Goal: Task Accomplishment & Management: Manage account settings

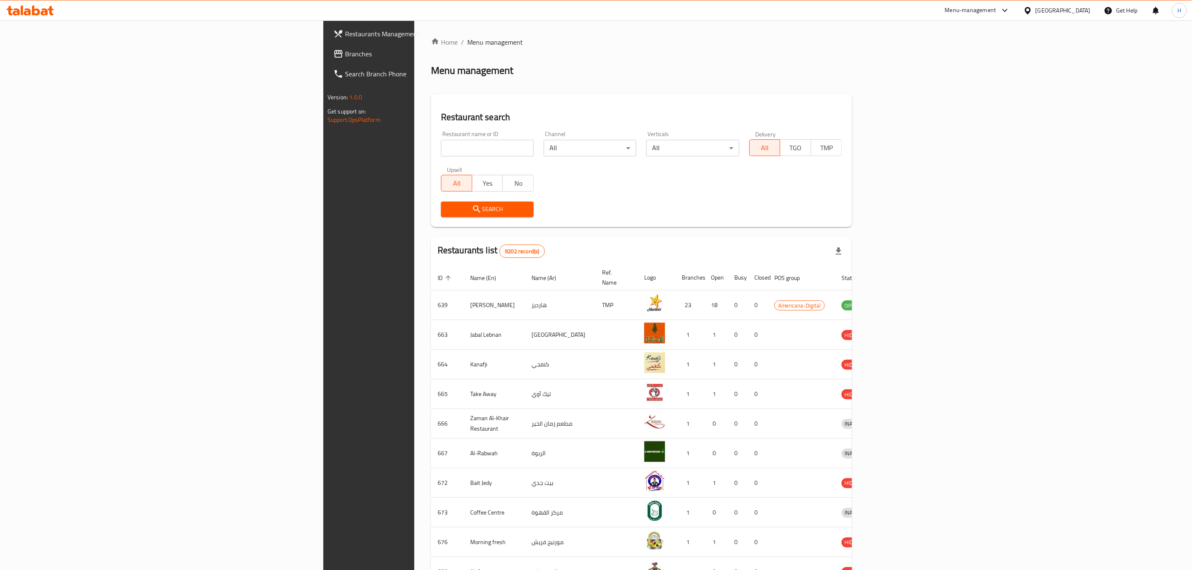
drag, startPoint x: 371, startPoint y: 148, endPoint x: 382, endPoint y: 141, distance: 12.9
click at [441, 143] on input "search" at bounding box center [487, 148] width 93 height 17
type input "mcd"
click button "Search" at bounding box center [487, 209] width 93 height 15
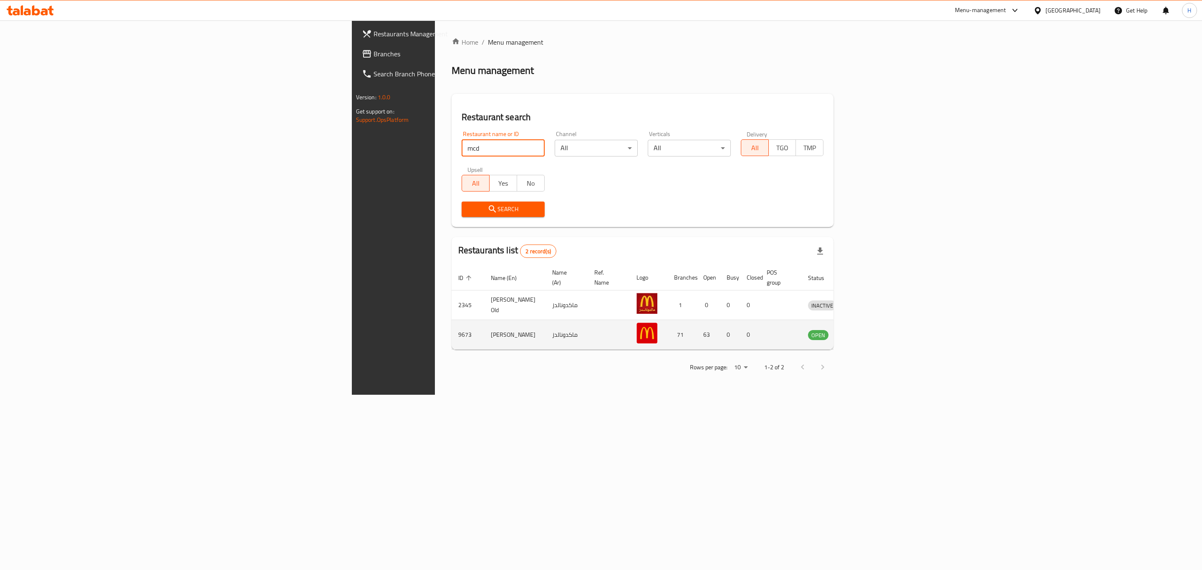
click at [863, 330] on icon "enhanced table" at bounding box center [858, 335] width 10 height 10
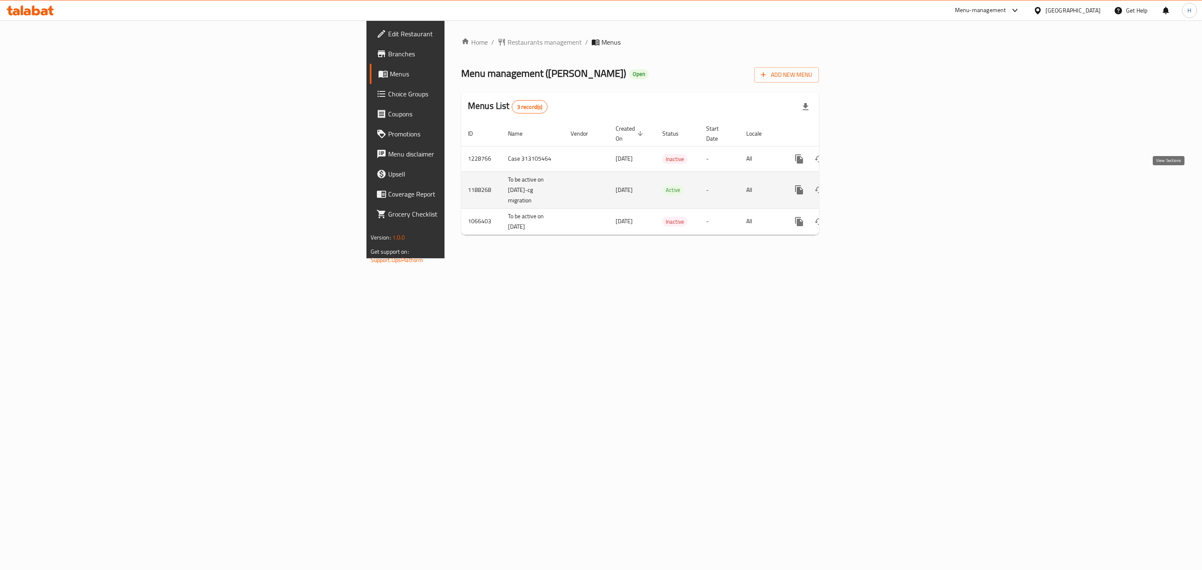
click at [864, 185] on icon "enhanced table" at bounding box center [859, 190] width 10 height 10
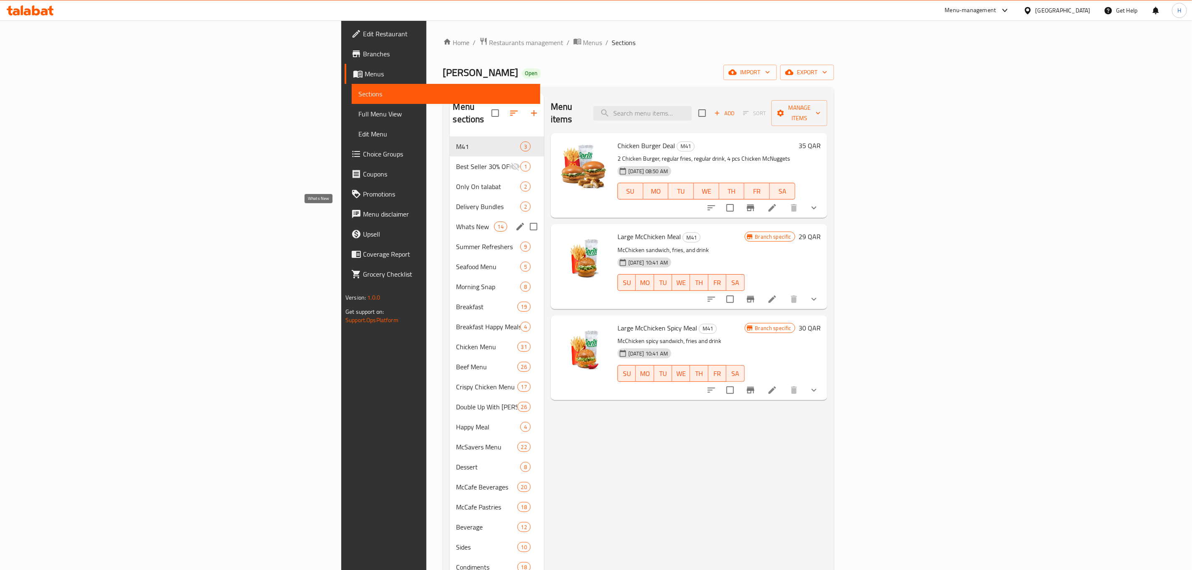
click at [457, 222] on span "Whats New" at bounding box center [476, 227] width 38 height 10
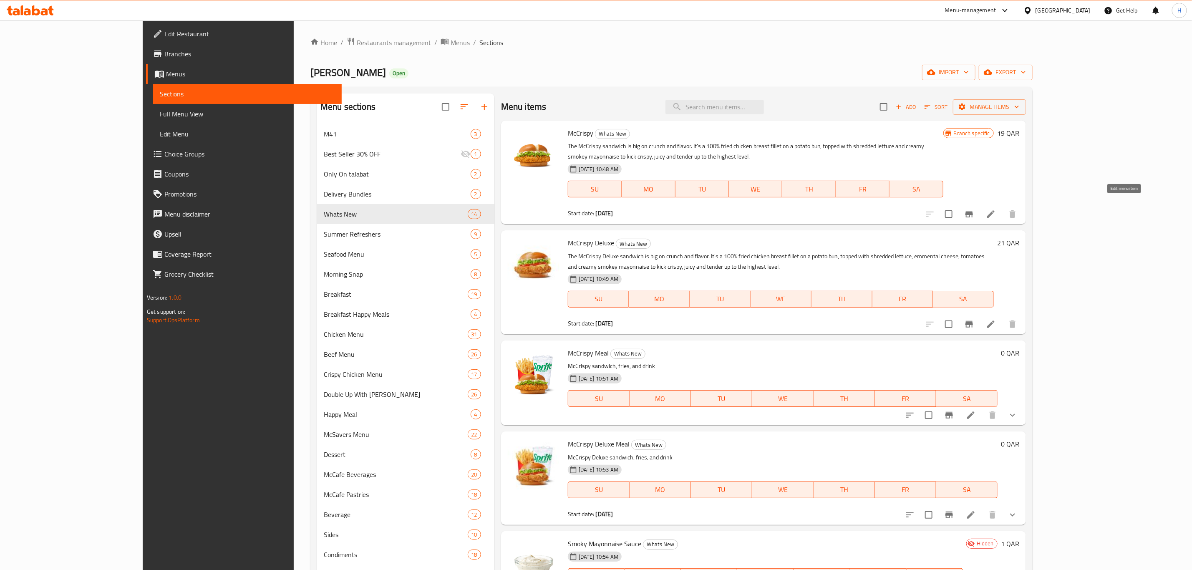
click at [996, 209] on icon at bounding box center [991, 214] width 10 height 10
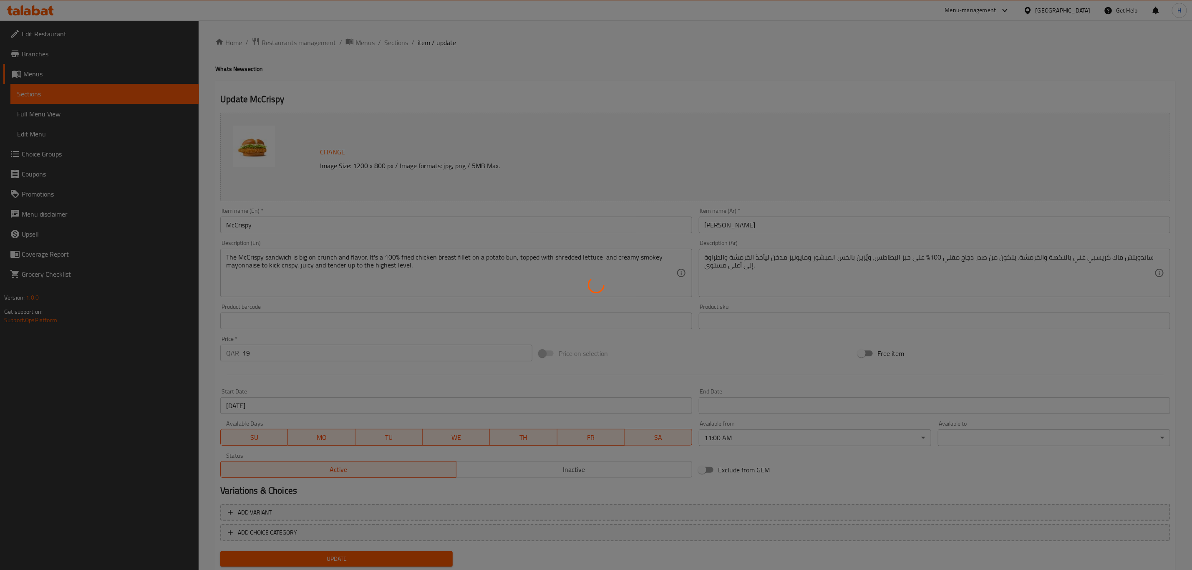
click at [367, 225] on div at bounding box center [596, 285] width 1192 height 570
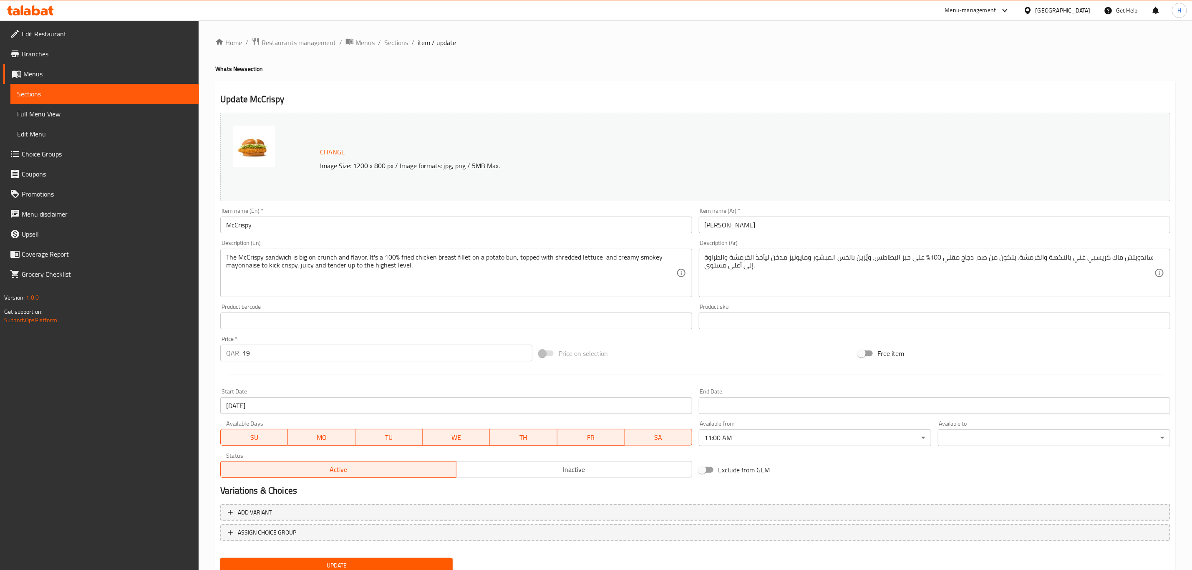
click at [367, 225] on input "McCrispy" at bounding box center [456, 225] width 472 height 17
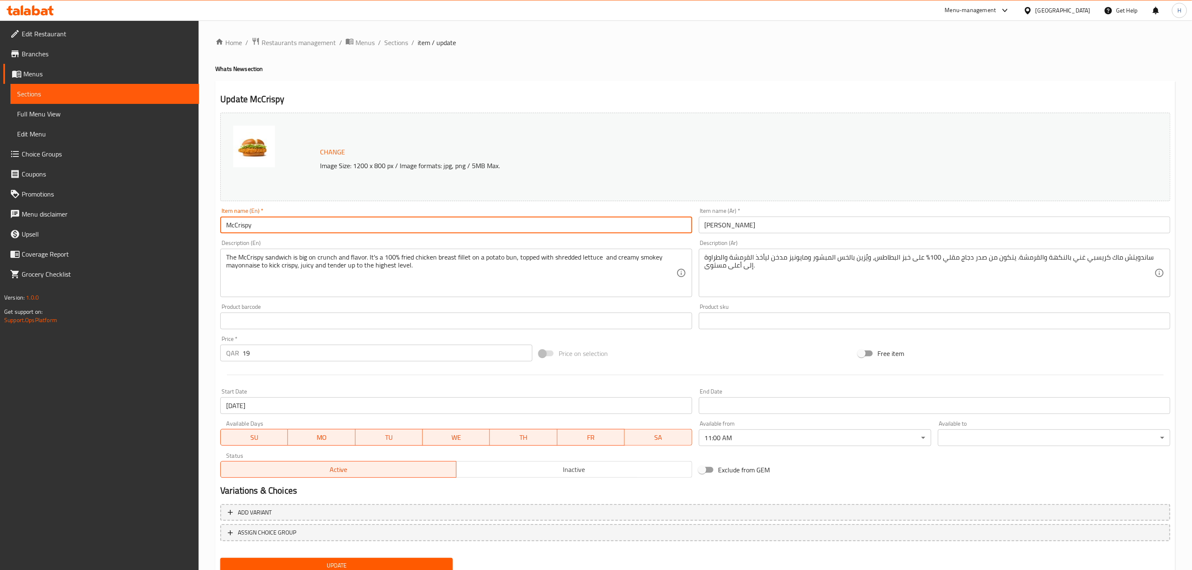
click at [367, 225] on input "McCrispy" at bounding box center [456, 225] width 472 height 17
paste input "Sandwich"
type input "McCrispy Sandwich"
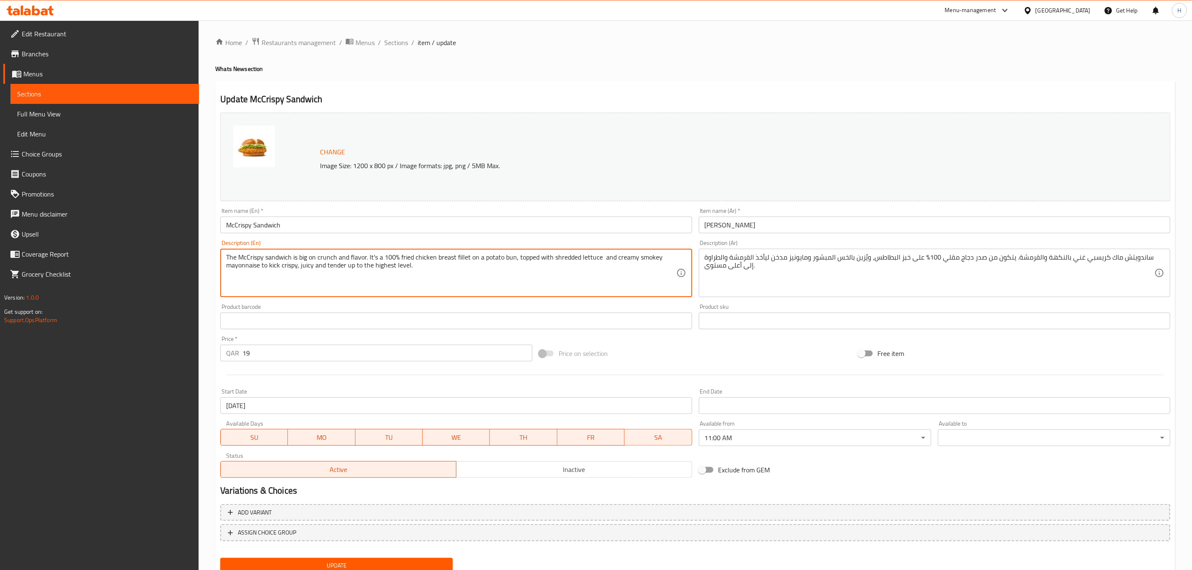
click at [412, 276] on textarea "The McCrispy sandwich is big on crunch and flavor. It's a 100% fried chicken br…" at bounding box center [451, 273] width 450 height 40
paste textarea
type textarea "The McCrispy sandwich is big on crunch and flavor. It's a 100% fried chicken br…"
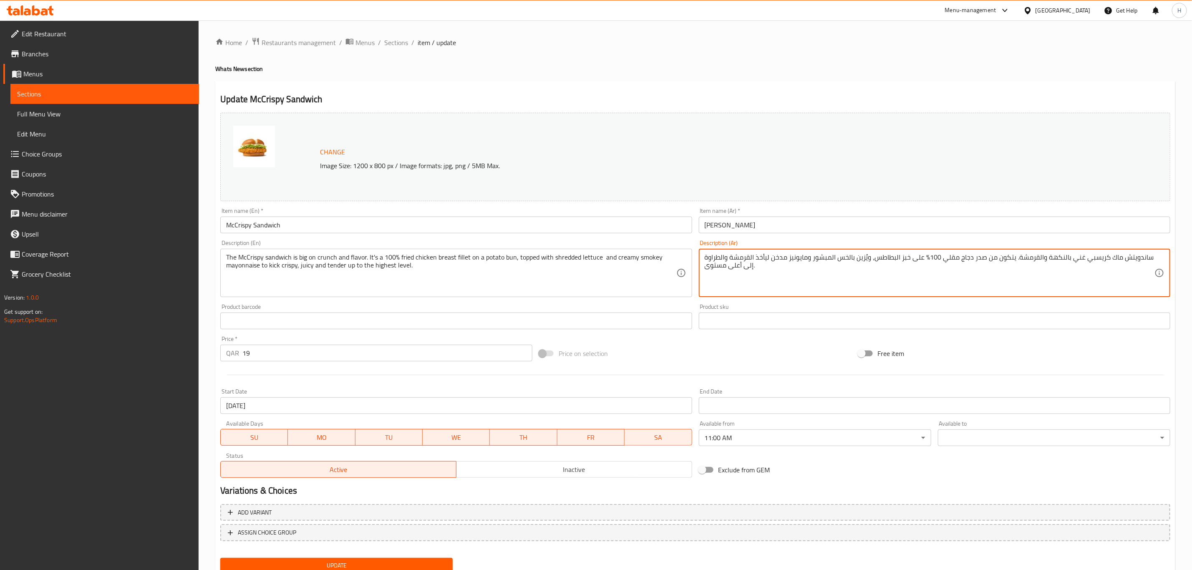
click at [859, 266] on textarea "ساندويتش ماك كريسبي غني بالنكهة والقرمشة. يتكون من صدر دجاج مقلي 100% على خبز ا…" at bounding box center [930, 273] width 450 height 40
paste textarea
type textarea "ساندويتش ماك كريسبي غني بالنكهة والقرمشة. يتكون من صدر دجاج مقلي 100% على خبز ا…"
click at [863, 228] on input "[PERSON_NAME]" at bounding box center [935, 225] width 472 height 17
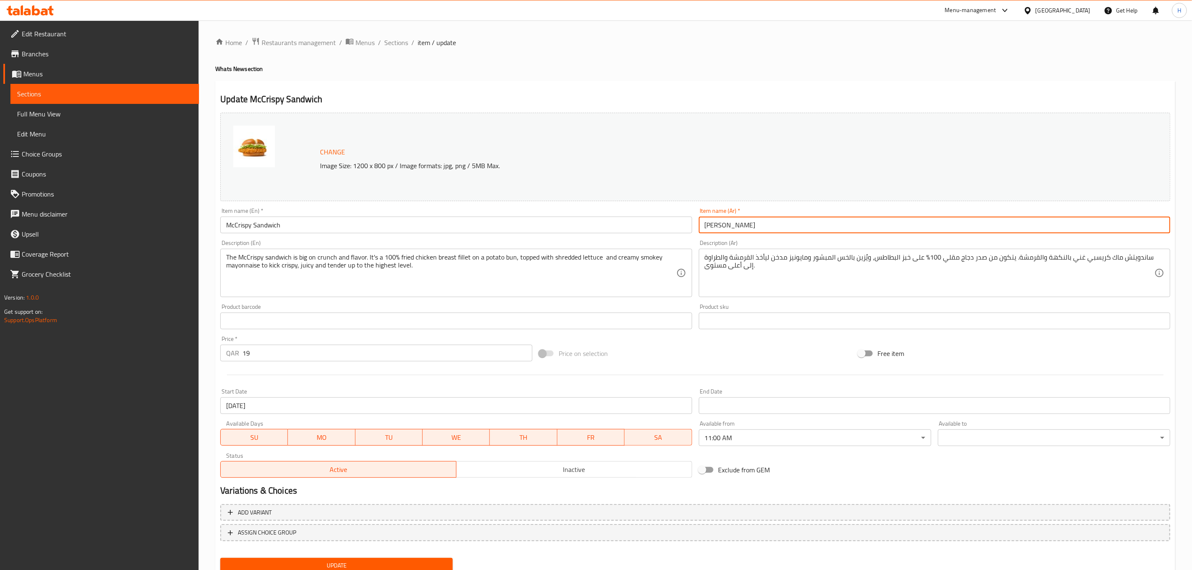
click at [863, 228] on input "[PERSON_NAME]" at bounding box center [935, 225] width 472 height 17
paste input "ساندويتش"
type input "[PERSON_NAME]"
click at [735, 350] on div "Price on selection" at bounding box center [695, 353] width 319 height 23
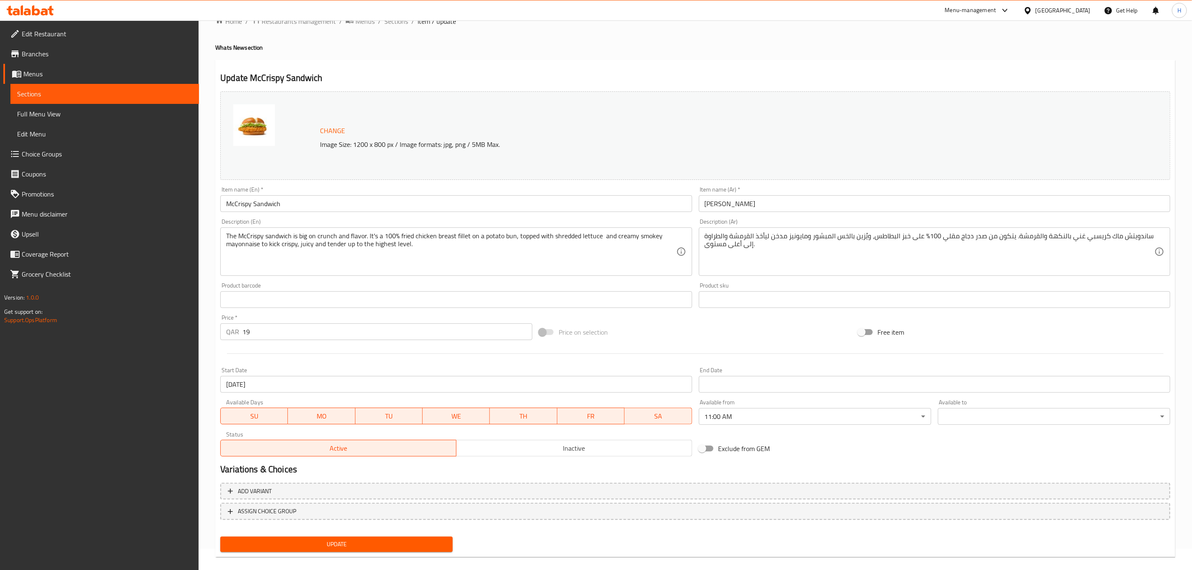
scroll to position [30, 0]
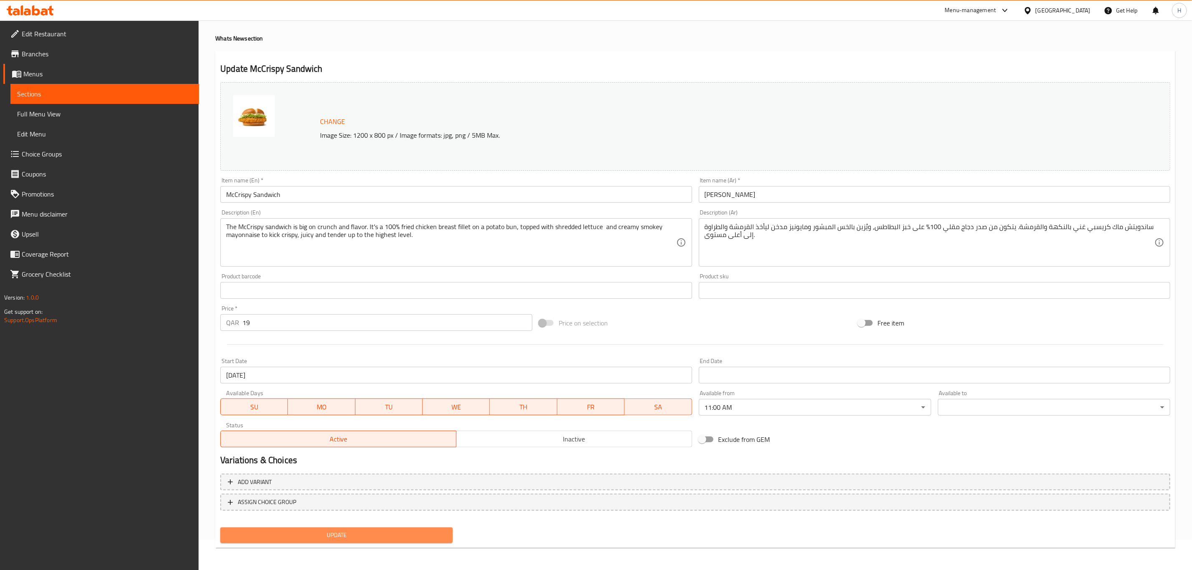
click at [364, 531] on span "Update" at bounding box center [336, 535] width 219 height 10
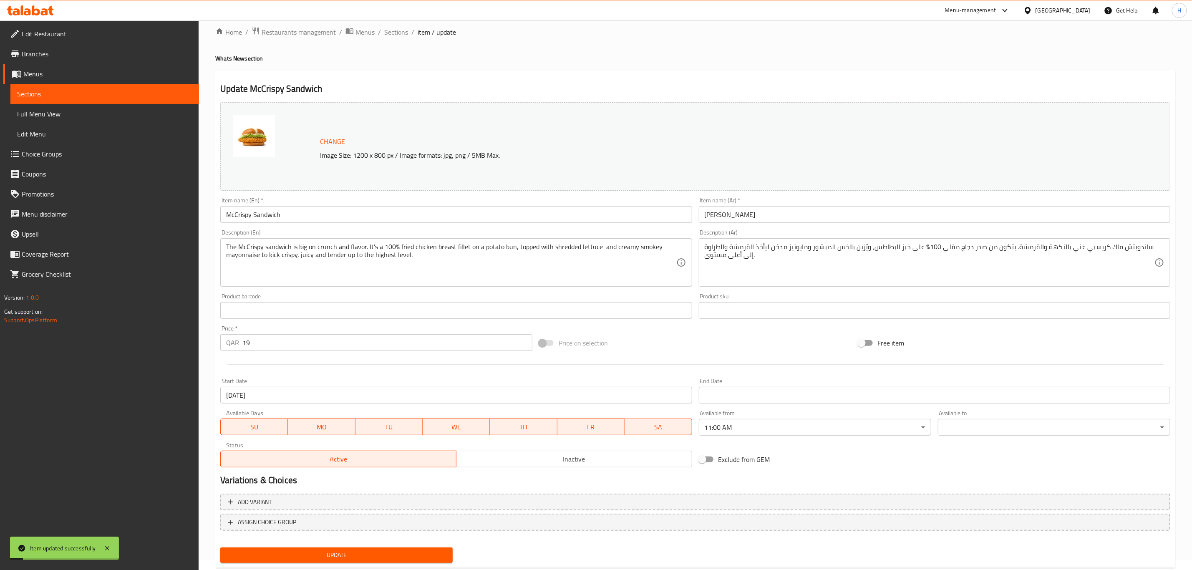
scroll to position [0, 0]
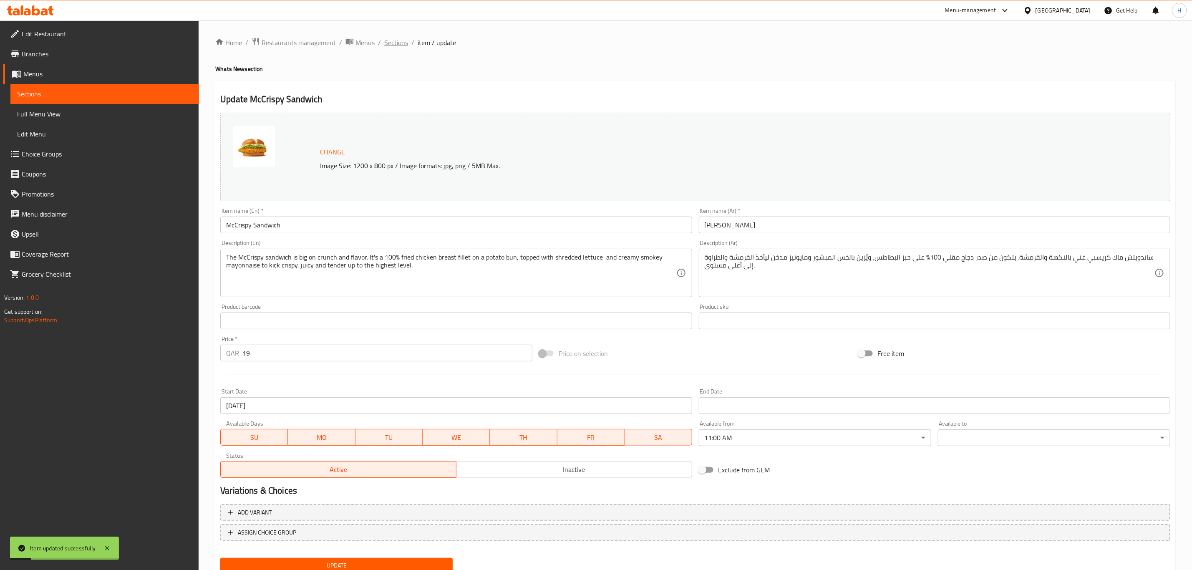
click at [397, 44] on span "Sections" at bounding box center [396, 43] width 24 height 10
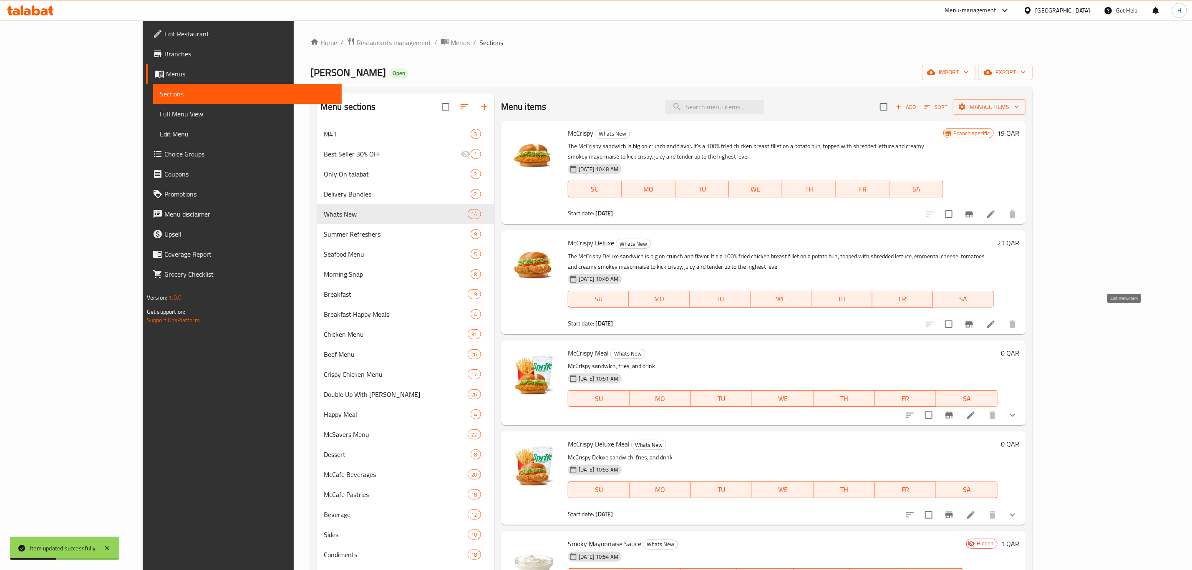
click at [996, 319] on icon at bounding box center [991, 324] width 10 height 10
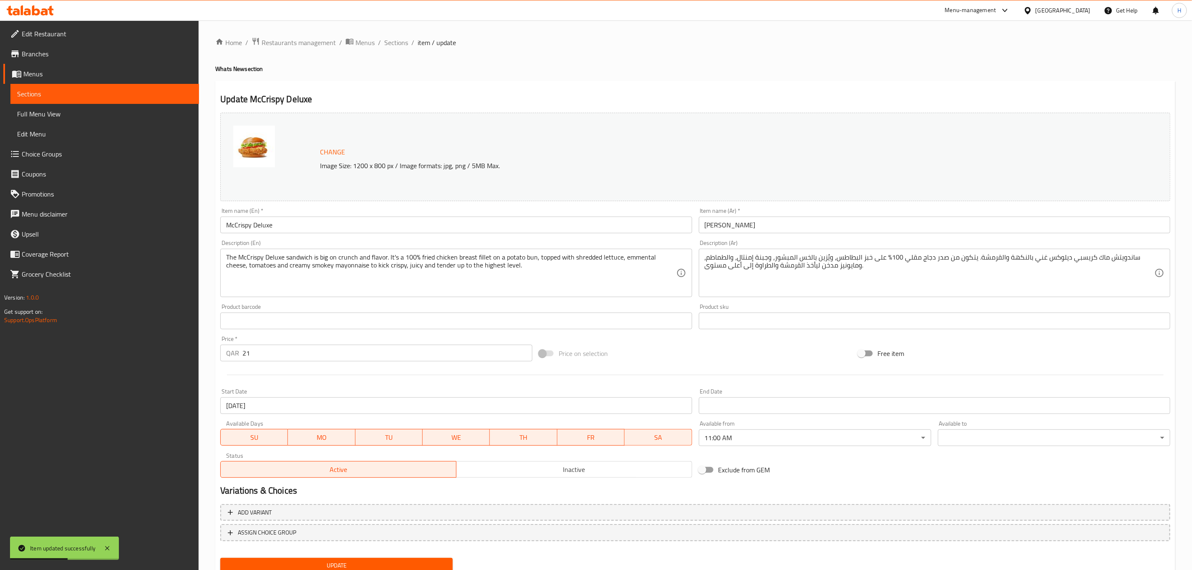
click at [412, 227] on input "McCrispy Deluxe" at bounding box center [456, 225] width 472 height 17
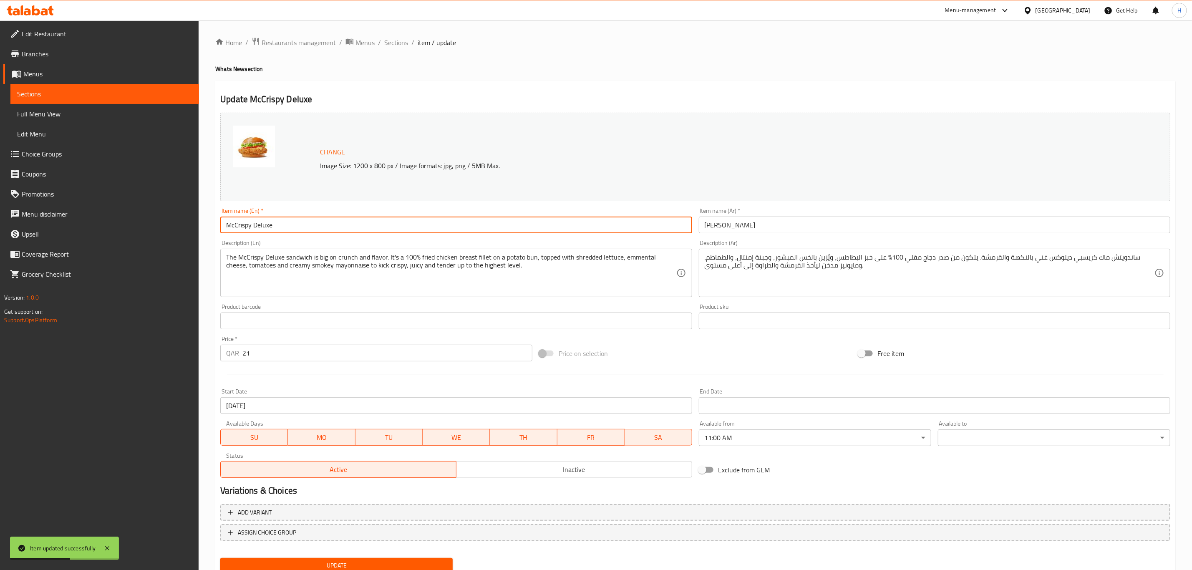
click at [412, 227] on input "McCrispy Deluxe" at bounding box center [456, 225] width 472 height 17
paste input "Sandwich"
type input "McCrispy Deluxe Sandwich"
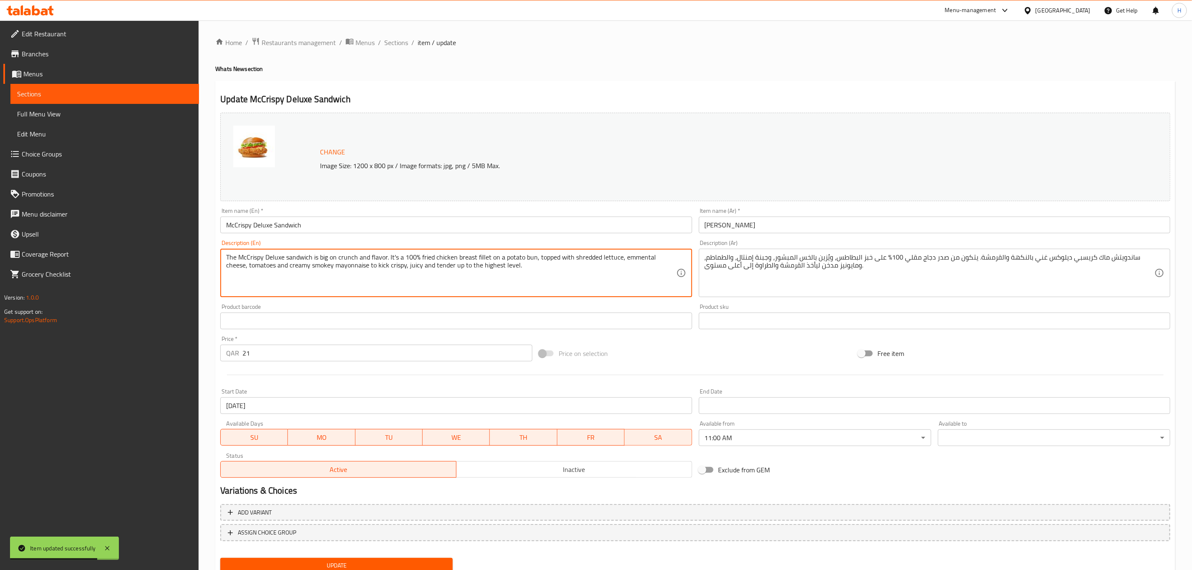
click at [391, 263] on textarea "The McCrispy Deluxe sandwich is big on crunch and flavor. It's a 100% fried chi…" at bounding box center [451, 273] width 450 height 40
paste textarea
type textarea "The McCrispy Deluxe sandwich is big on crunch and flavor. It's a 100% fried chi…"
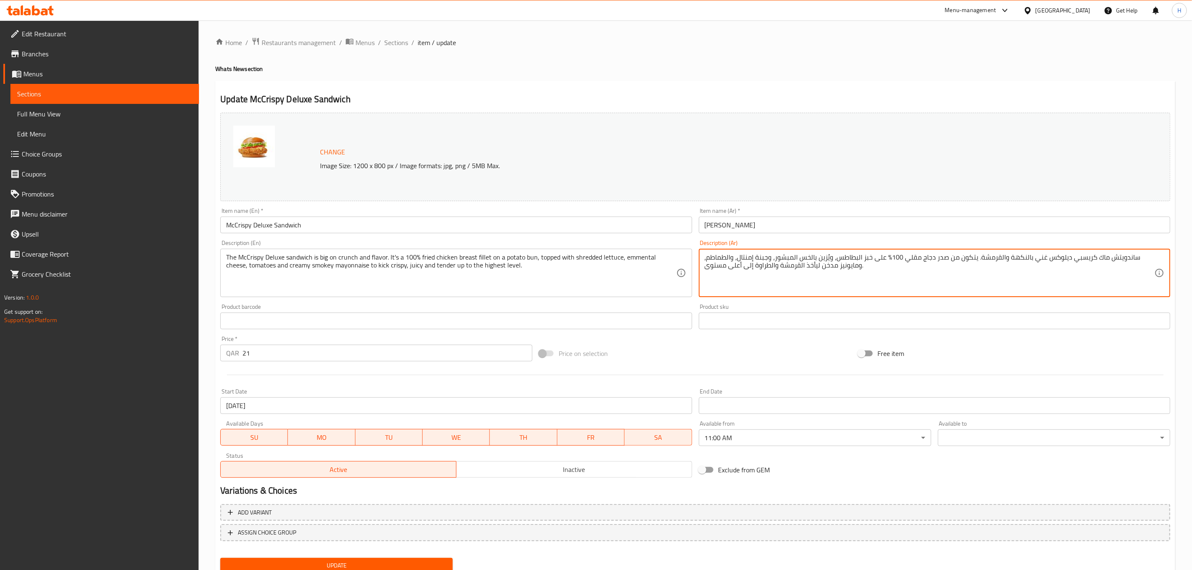
click at [765, 264] on textarea "ساندويتش ماك كريسبي ديلوكس غني بالنكهة والقرمشة. يتكون من صدر دجاج مقلي 100% عل…" at bounding box center [930, 273] width 450 height 40
paste textarea
type textarea "ساندويتش ماك كريسبي ديلوكس غني بالنكهة والقرمشة. يتكون من صدر دجاج مقلي 100% عل…"
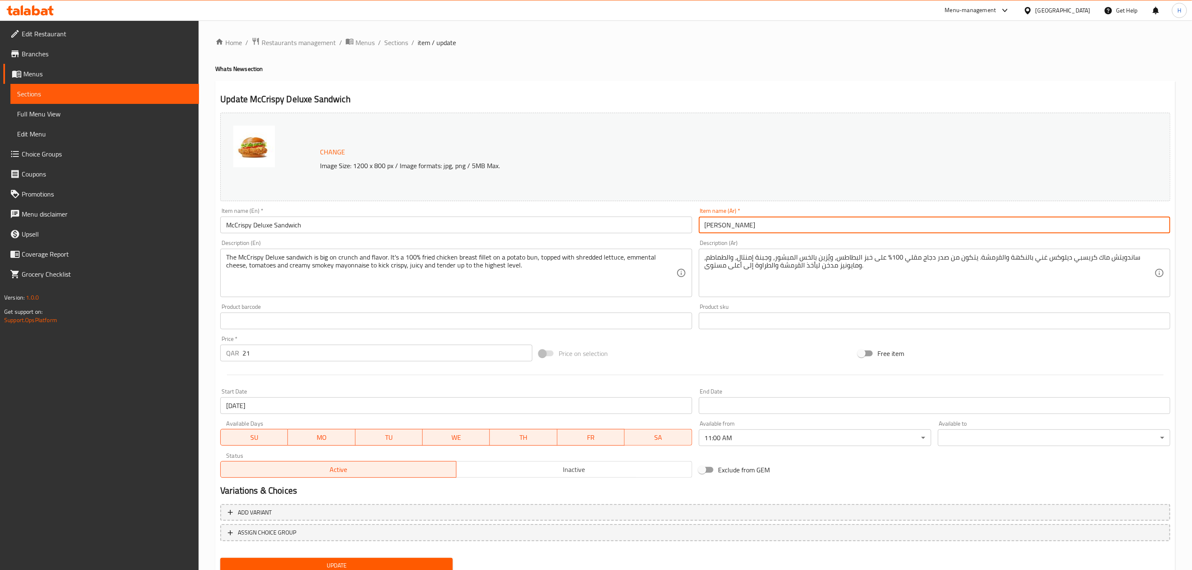
click at [845, 225] on input "[PERSON_NAME]" at bounding box center [935, 225] width 472 height 17
paste input "ساندويتش"
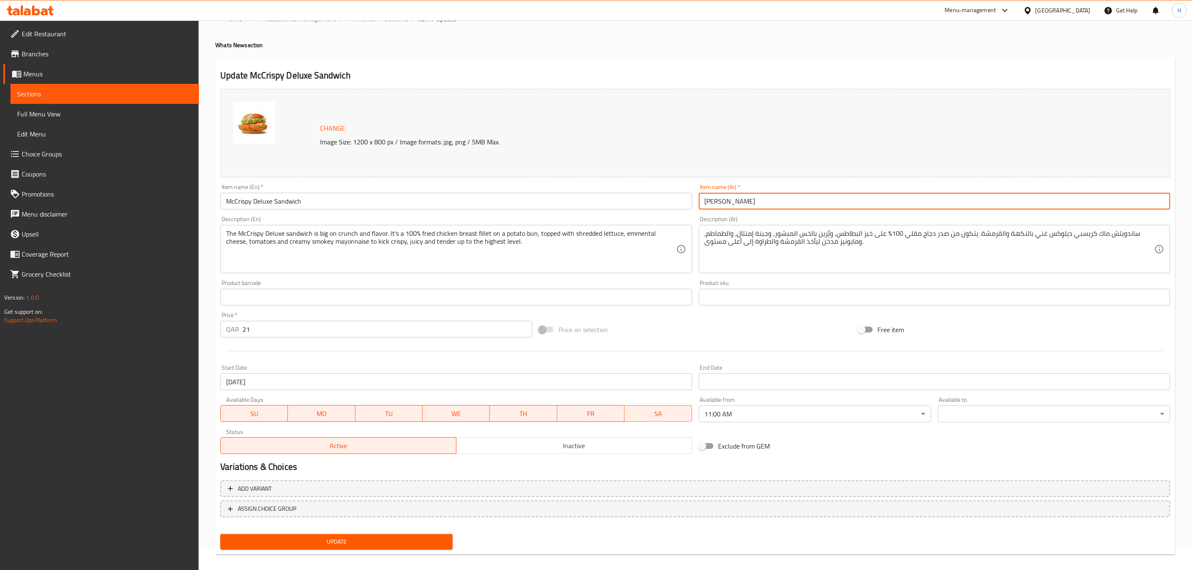
scroll to position [30, 0]
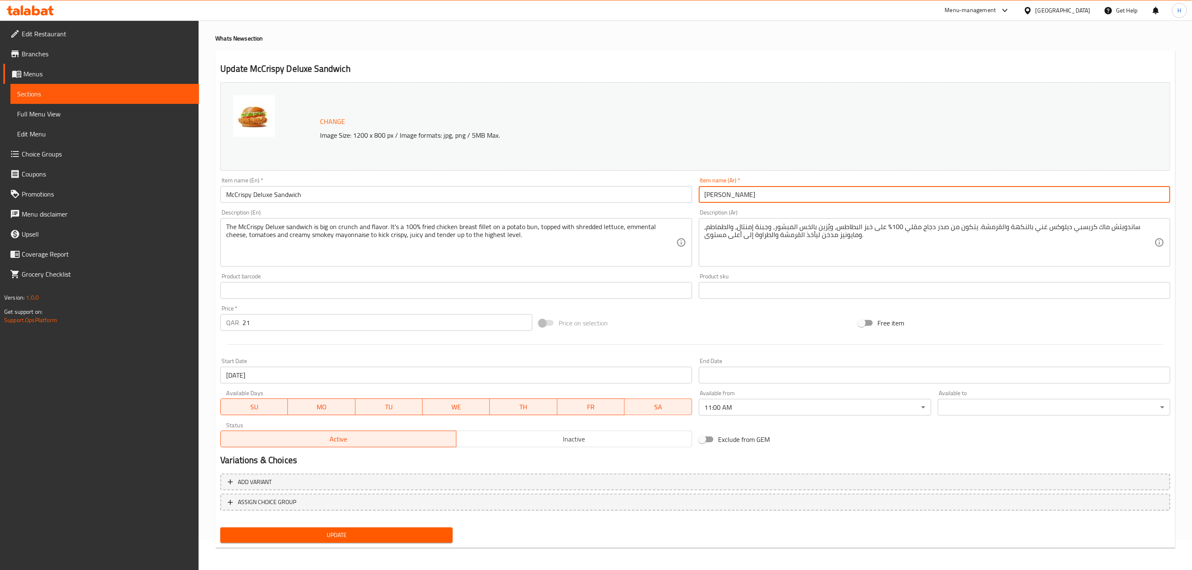
type input "[PERSON_NAME]"
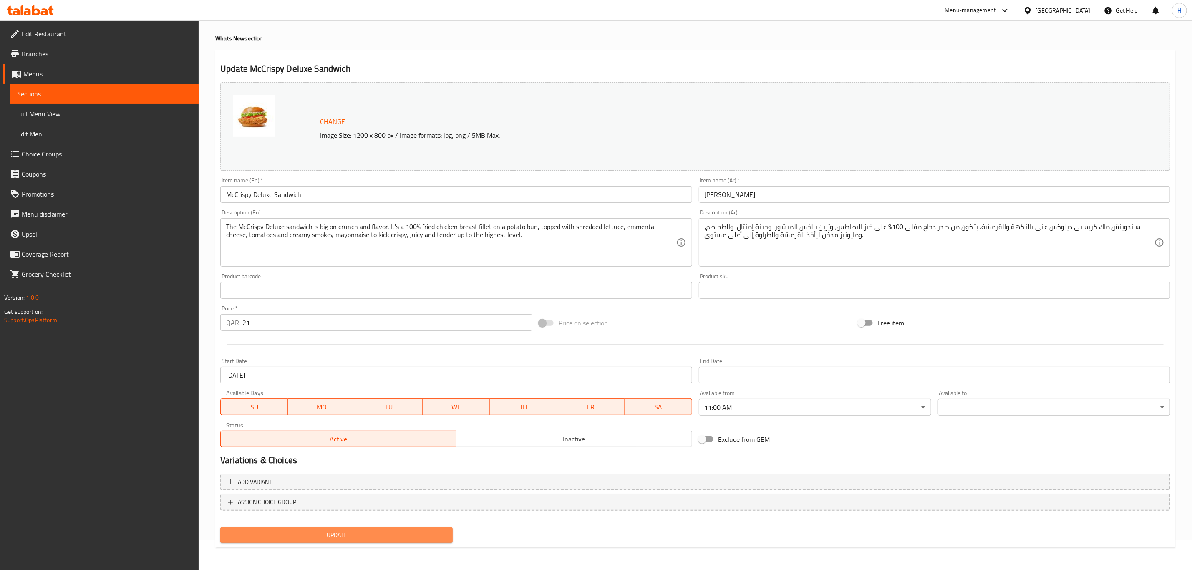
click at [352, 533] on span "Update" at bounding box center [336, 535] width 219 height 10
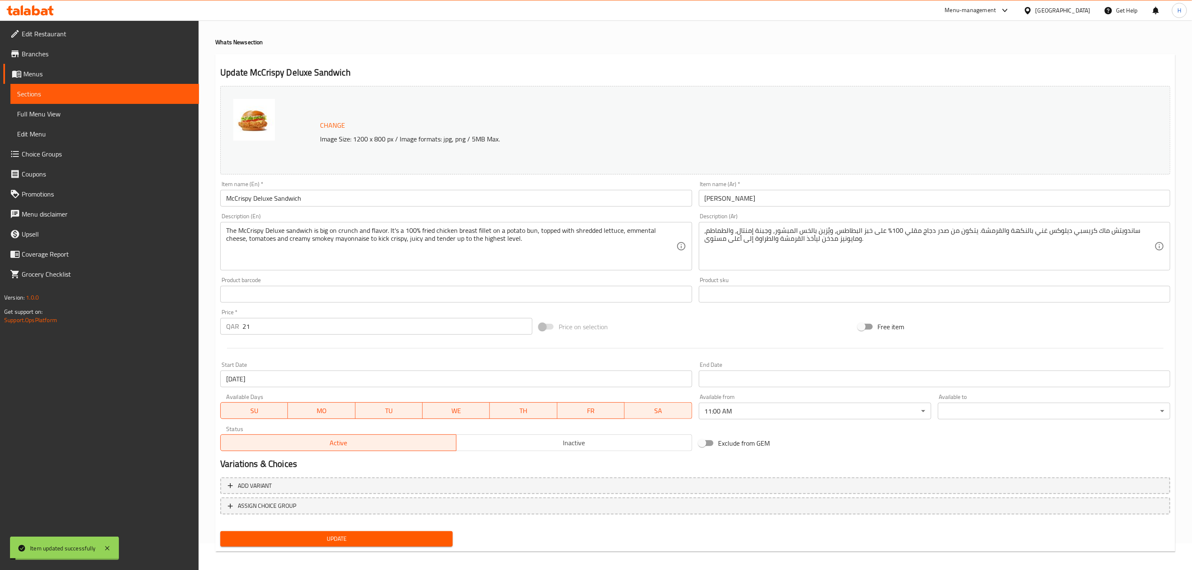
scroll to position [0, 0]
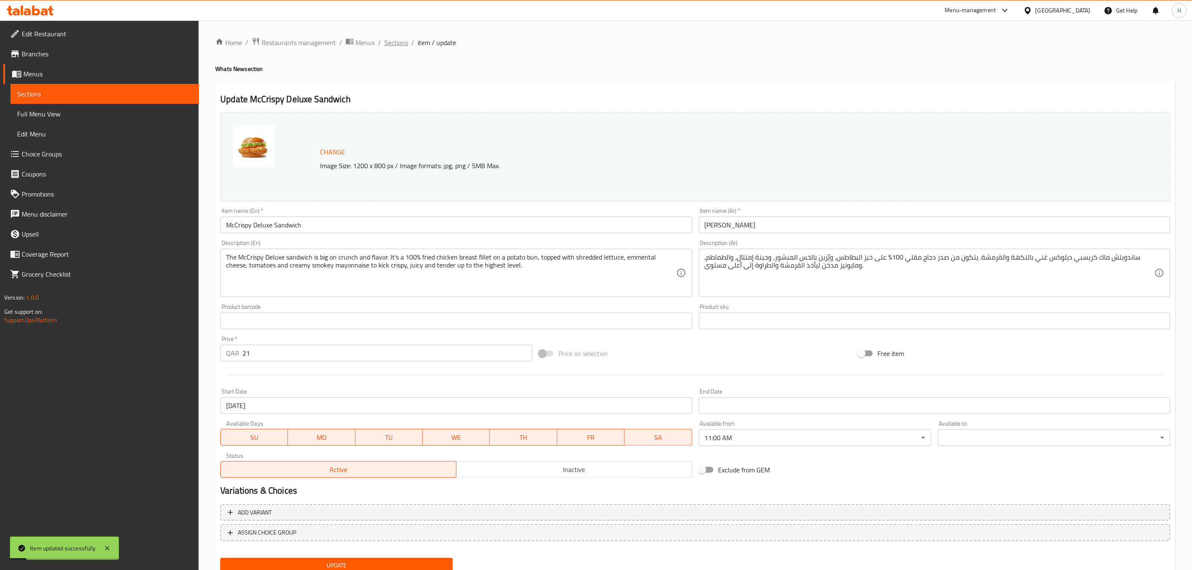
click at [398, 44] on span "Sections" at bounding box center [396, 43] width 24 height 10
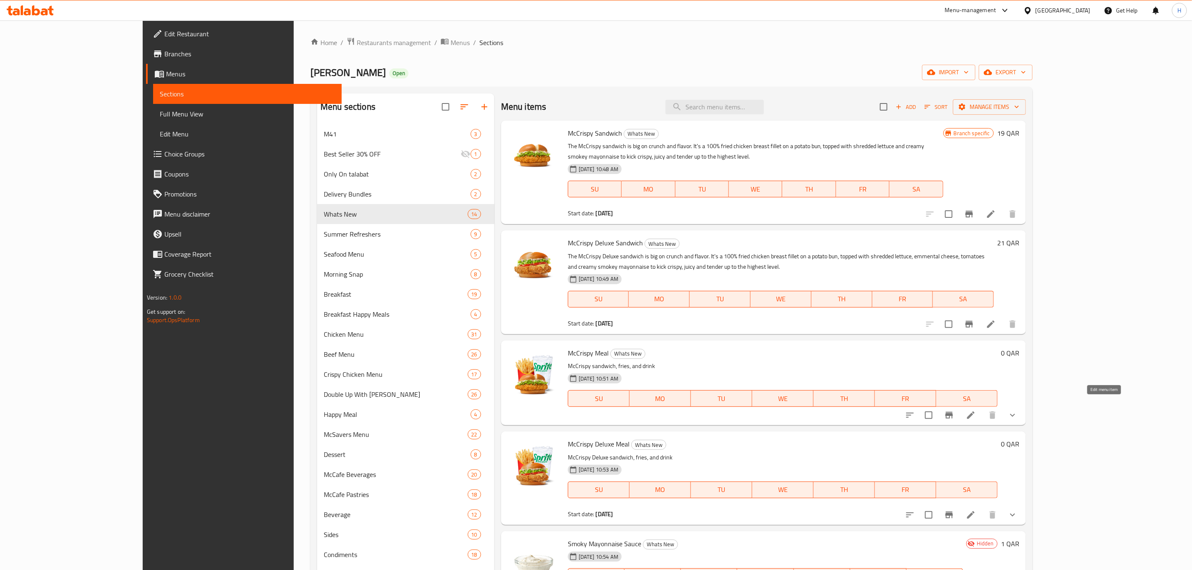
click at [976, 410] on icon at bounding box center [971, 415] width 10 height 10
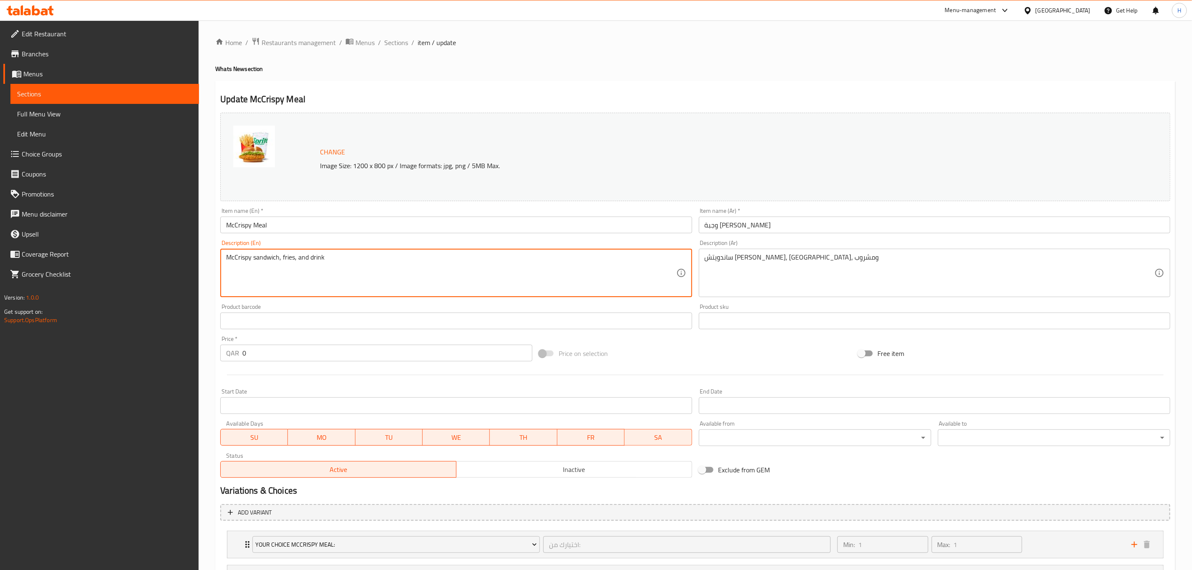
click at [374, 268] on textarea "McCrispy sandwich, fries, and drink" at bounding box center [451, 273] width 450 height 40
paste textarea "is big on crunch and flavor. It's a 100% fried chicken breast fillet on a potat…"
type textarea "McCrispy sandwich is big on crunch and flavor. It's a 100% fried chicken breast…"
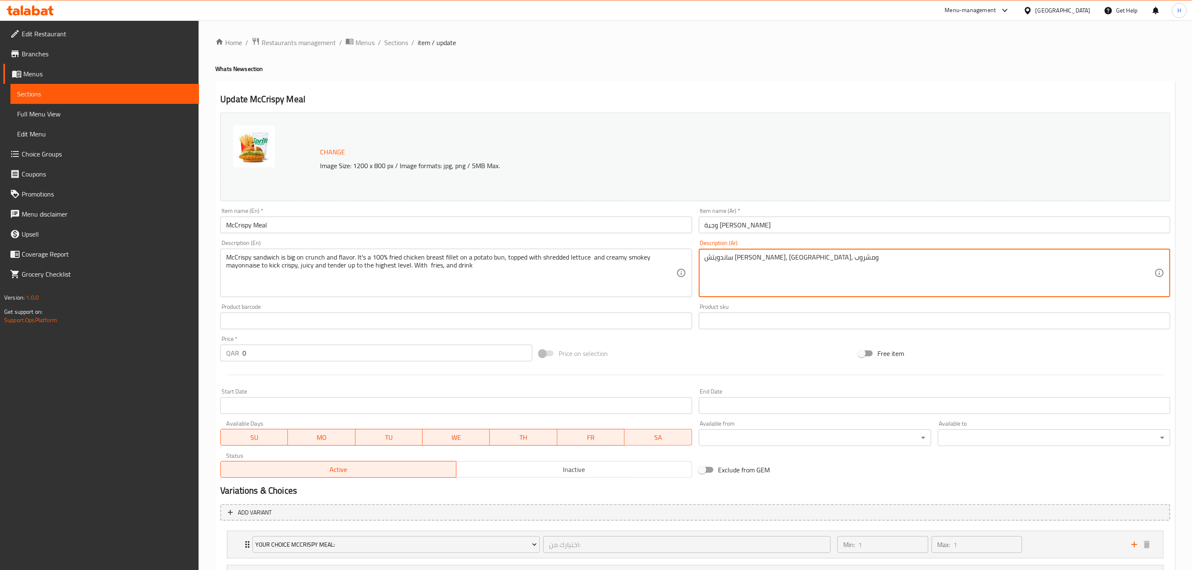
click at [815, 269] on textarea "ساندويتش [PERSON_NAME]، [GEOGRAPHIC_DATA]، ومشروب" at bounding box center [930, 273] width 450 height 40
paste textarea "غني بالنكهة والقرمشة. يتكون من صدر دجاج مقلي 100% على خبز البطاطس، ويُزين بالخس…"
type textarea "ساندويتش ماك كريسبي غني بالنكهة والقرمشة. يتكون من صدر دجاج مقلي 100% على خبز ا…"
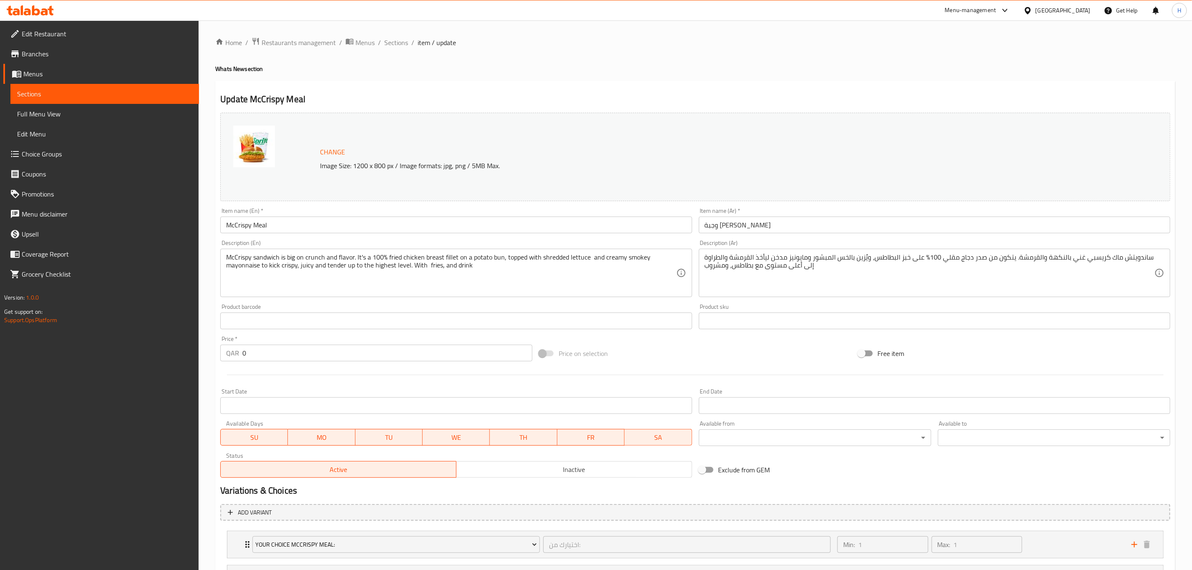
click at [679, 357] on div "Price on selection" at bounding box center [695, 353] width 319 height 23
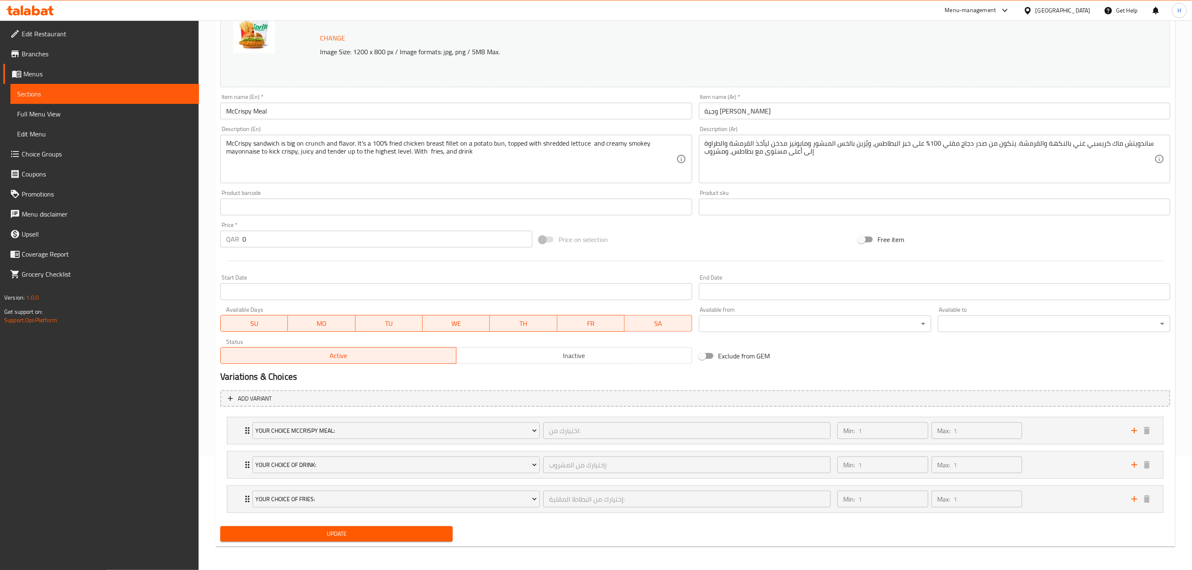
click at [384, 533] on span "Update" at bounding box center [336, 534] width 219 height 10
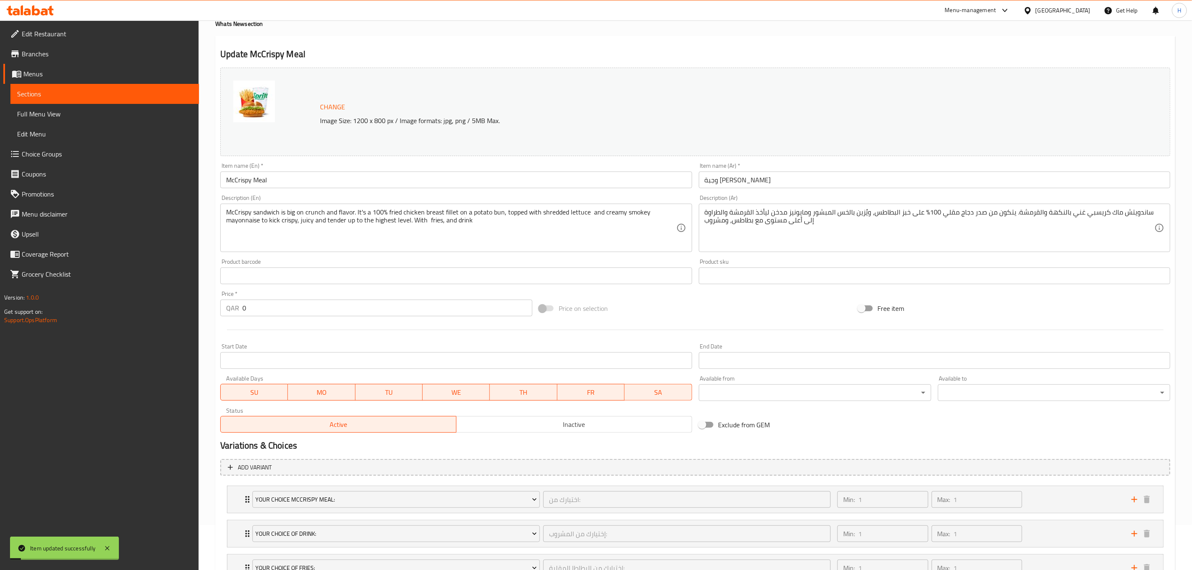
scroll to position [0, 0]
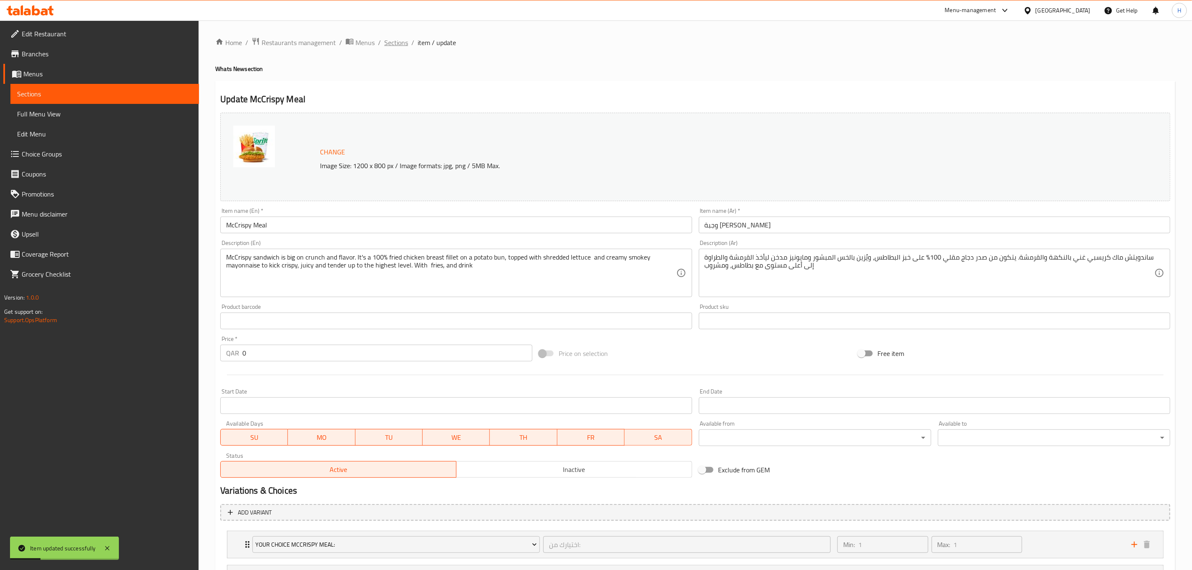
click at [401, 44] on span "Sections" at bounding box center [396, 43] width 24 height 10
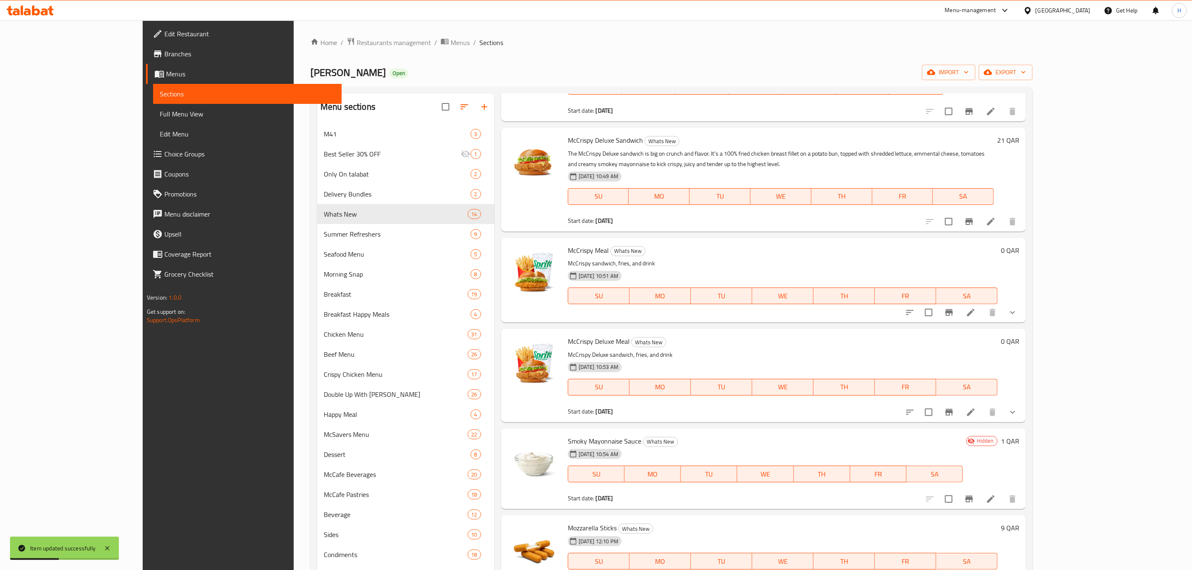
scroll to position [125, 0]
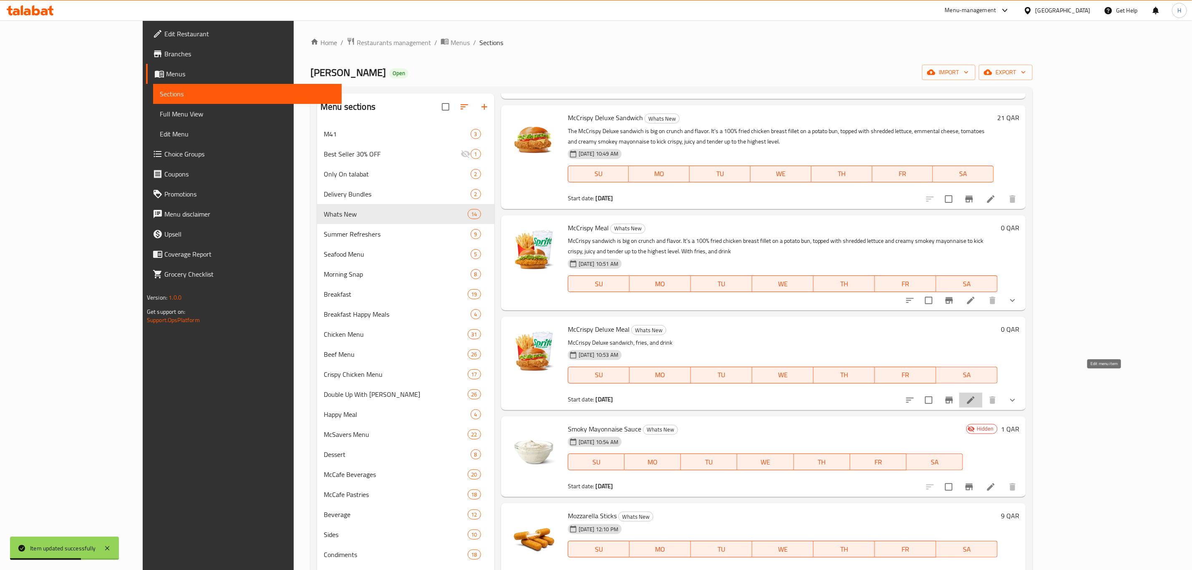
click at [975, 397] on icon at bounding box center [971, 401] width 8 height 8
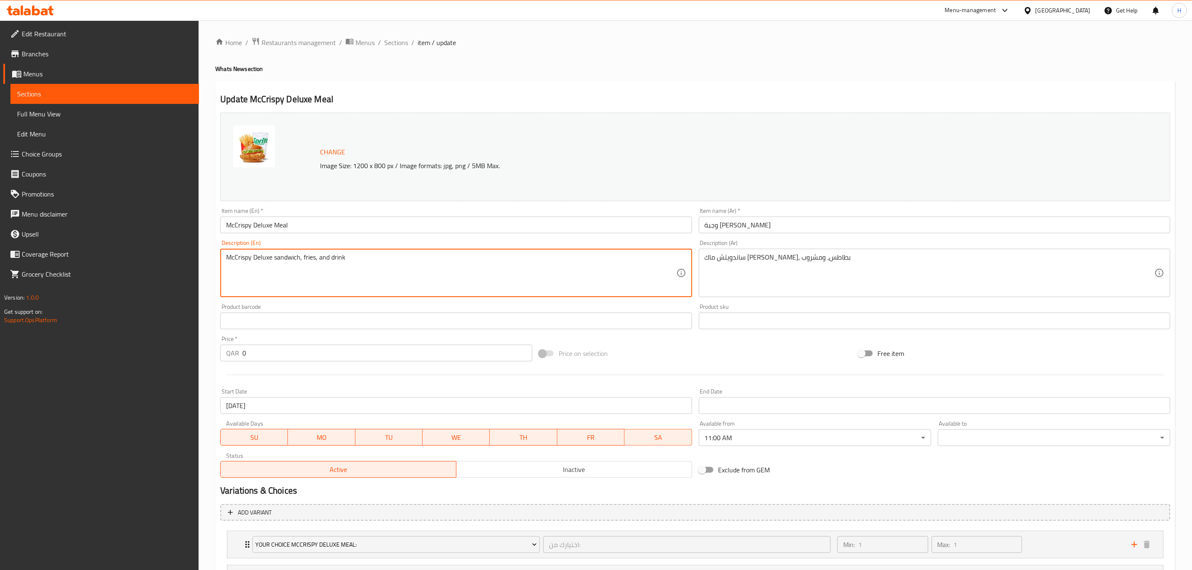
click at [440, 273] on textarea "McCrispy Deluxe sandwich, fries, and drink" at bounding box center [451, 273] width 450 height 40
paste textarea "is big on crunch and flavor. It's a 100% fried chicken breast fillet on a potat…"
type textarea "McCrispy Deluxe sandwich is big on crunch and flavor. It's a 100% fried chicken…"
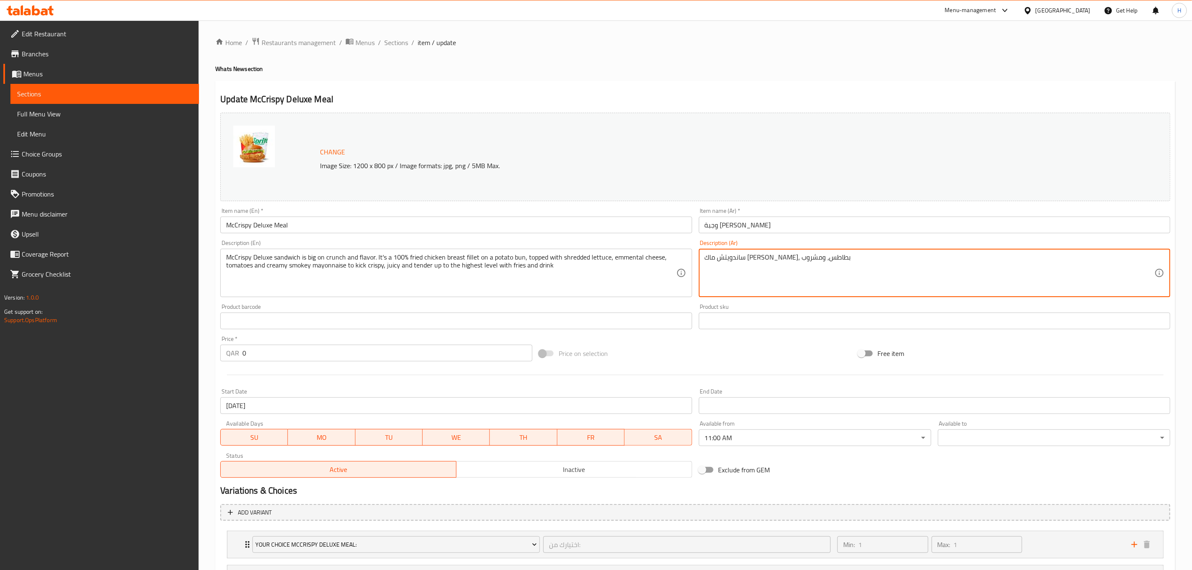
click at [838, 255] on textarea "ساندويتش ماك [PERSON_NAME]، بطاطس، ومشروب" at bounding box center [930, 273] width 450 height 40
paste textarea "غني بالنكهة والقرمشة. يتكون من صدر دجاج مقلي 100% على خبز البطاطس، ويُزين بالخس…"
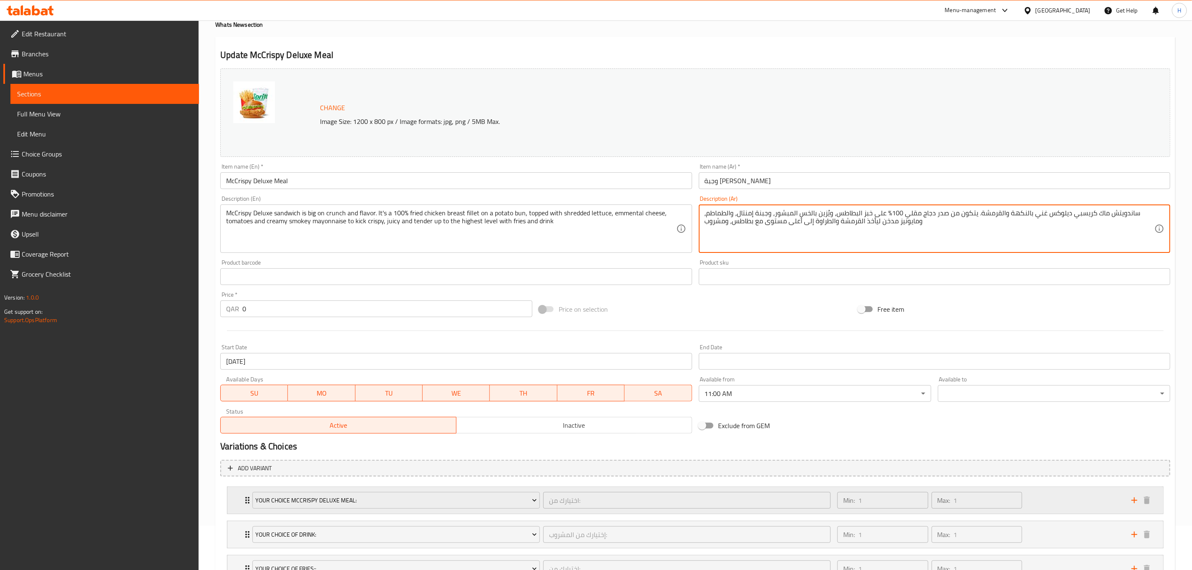
scroll to position [116, 0]
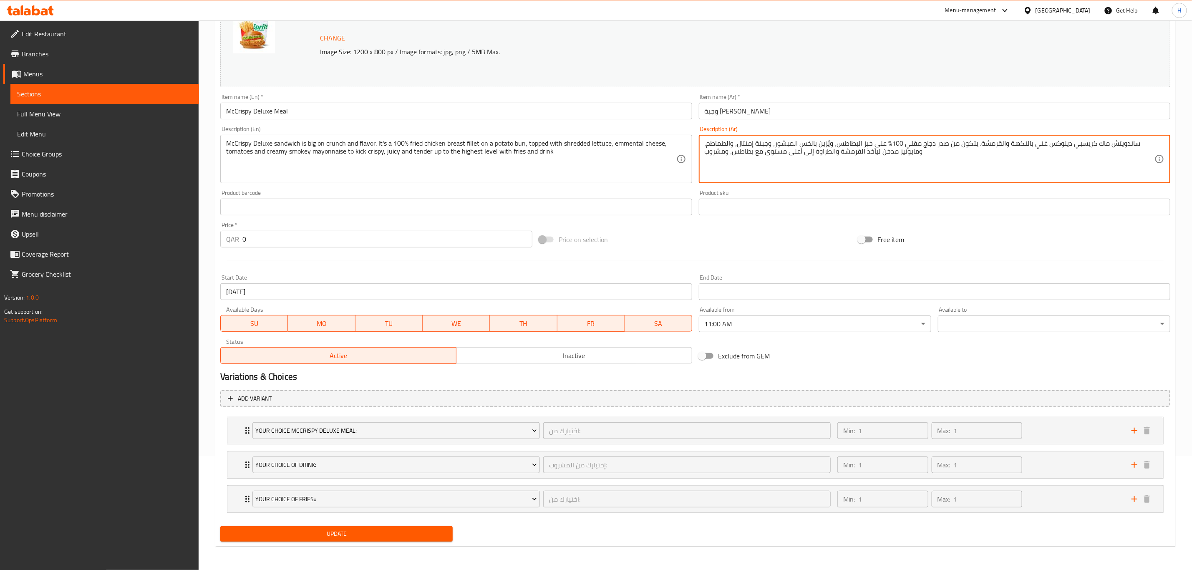
type textarea "ساندويتش ماك كريسبي ديلوكس غني بالنكهة والقرمشة. يتكون من صدر دجاج مقلي 100% عل…"
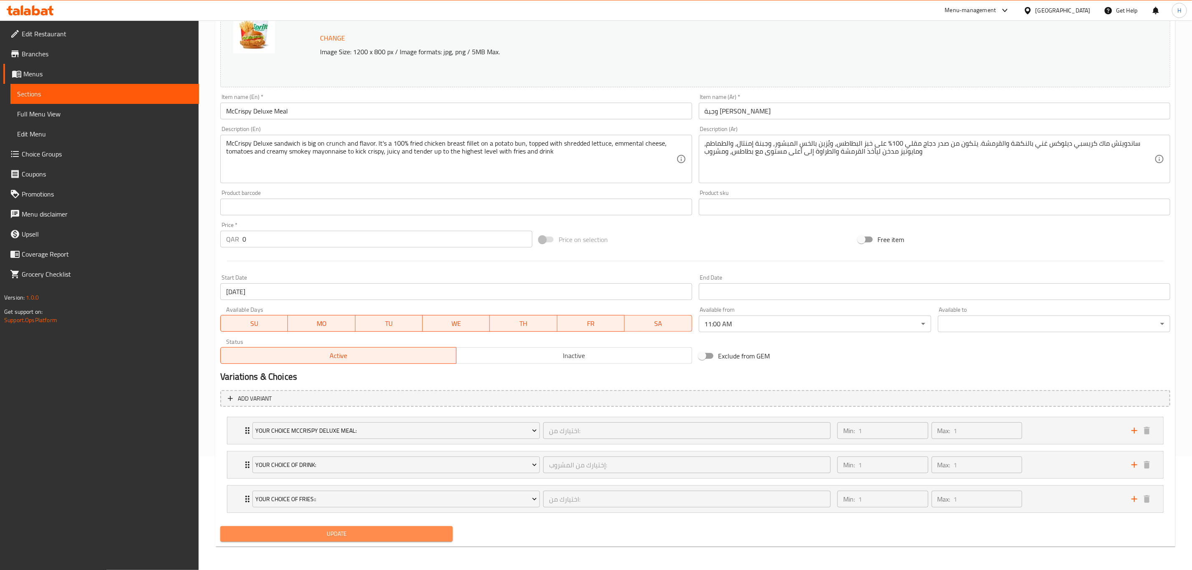
click at [335, 530] on span "Update" at bounding box center [336, 534] width 219 height 10
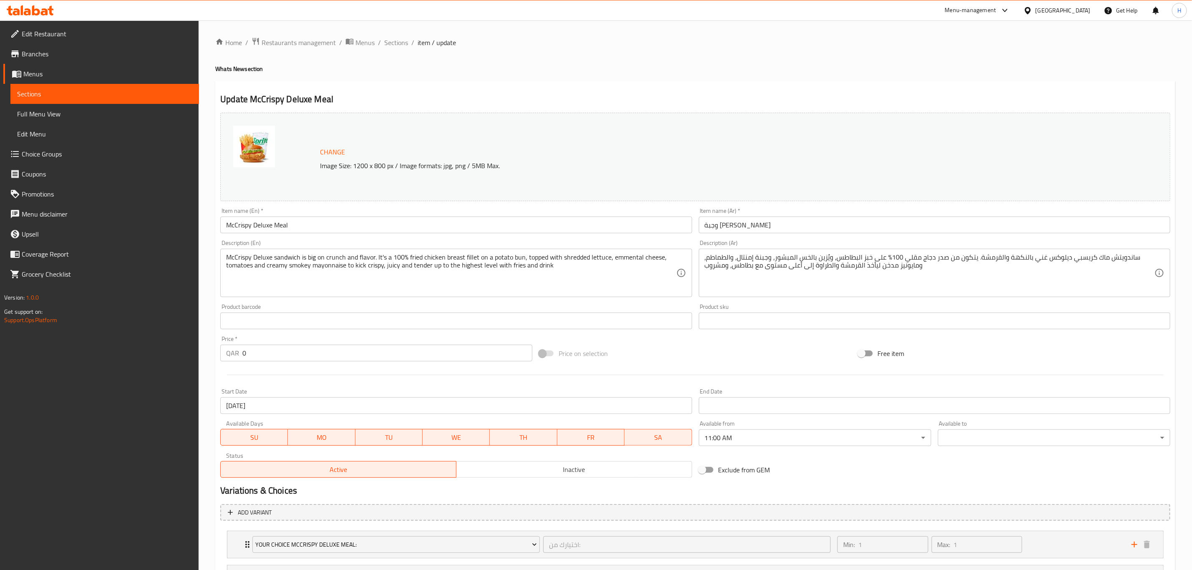
click at [401, 35] on div "Home / Restaurants management / Menus / Sections / item / update Whats New sect…" at bounding box center [696, 352] width 994 height 664
click at [396, 44] on span "Sections" at bounding box center [396, 43] width 24 height 10
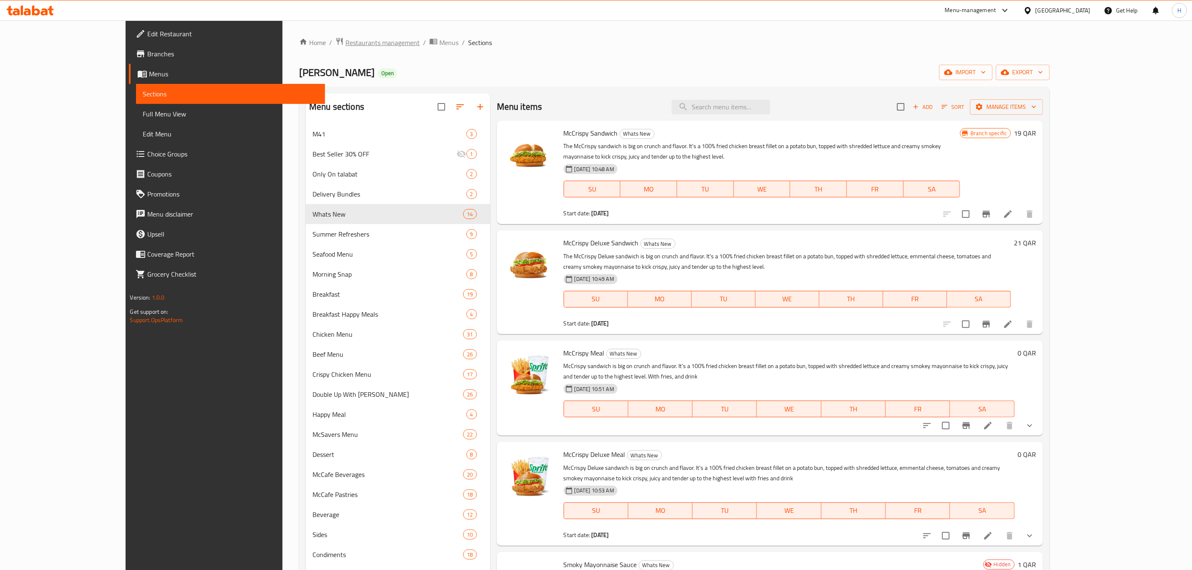
click at [346, 39] on span "Restaurants management" at bounding box center [383, 43] width 74 height 10
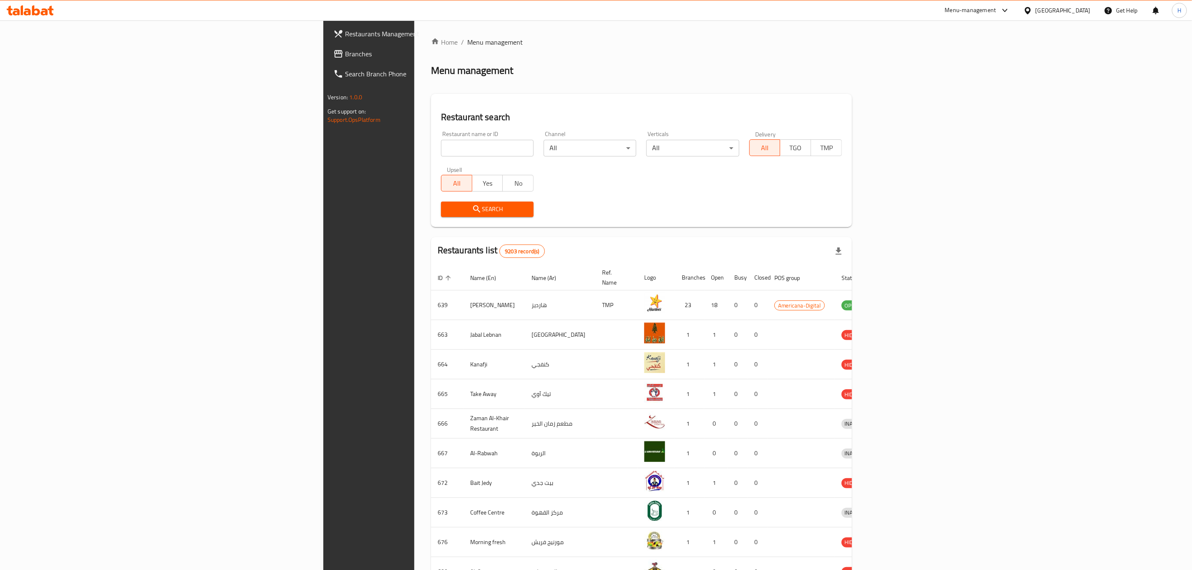
click at [997, 9] on div "Menu-management" at bounding box center [970, 10] width 51 height 10
click at [959, 53] on div "Agent Campaigns Center" at bounding box center [965, 56] width 63 height 9
